Goal: Information Seeking & Learning: Find specific page/section

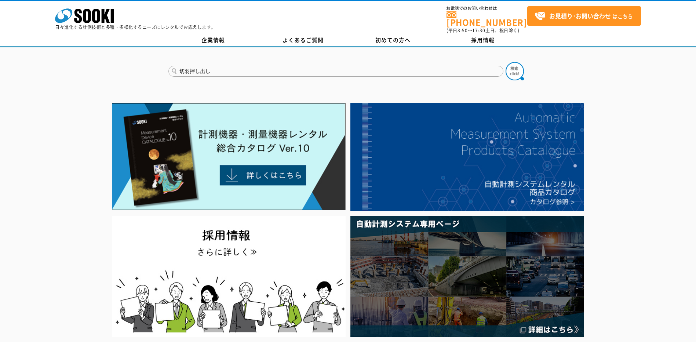
type input "切羽押し出し"
click at [506, 62] on button at bounding box center [515, 71] width 18 height 18
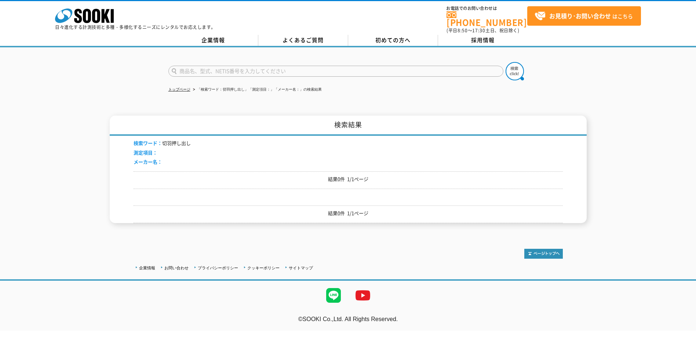
click at [357, 67] on input "text" at bounding box center [335, 71] width 335 height 11
type input "Lーscan"
click at [506, 62] on button at bounding box center [515, 71] width 18 height 18
click at [192, 66] on input "text" at bounding box center [335, 71] width 335 height 11
type input "Lーscan"
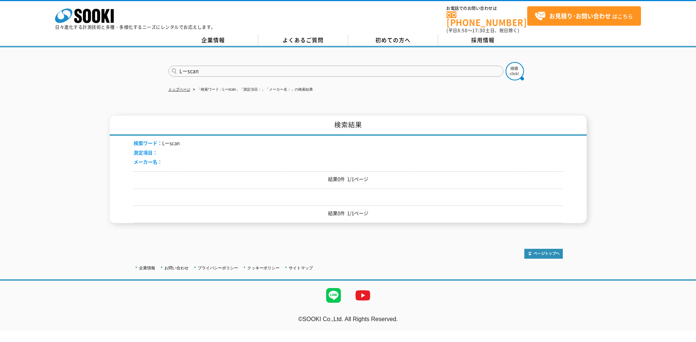
click at [506, 62] on button at bounding box center [515, 71] width 18 height 18
click at [98, 17] on icon at bounding box center [96, 16] width 8 height 14
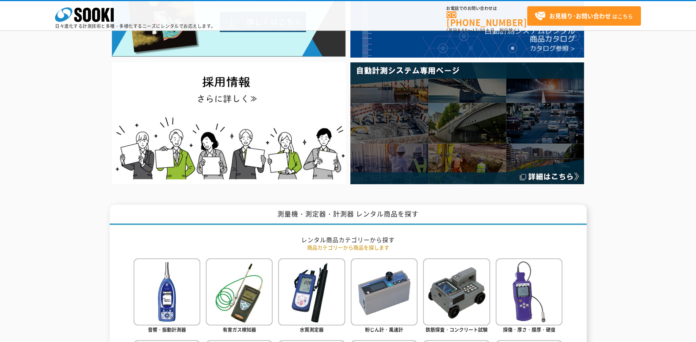
scroll to position [59, 0]
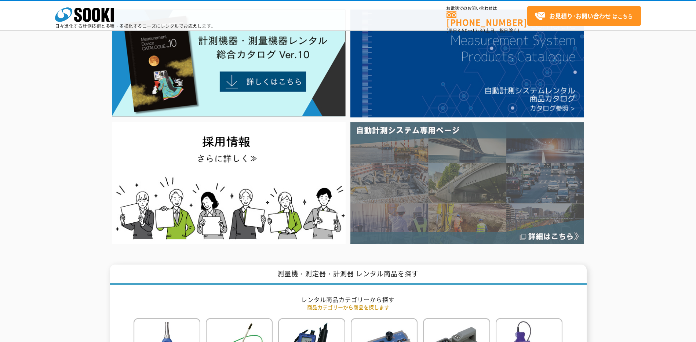
click at [439, 129] on img at bounding box center [467, 182] width 234 height 121
